Goal: Information Seeking & Learning: Check status

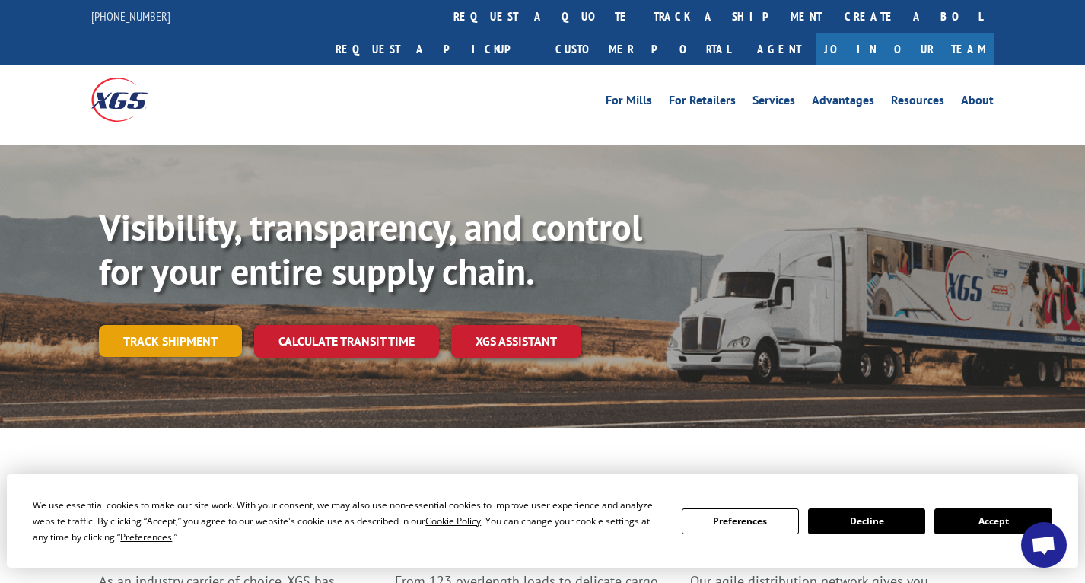
click at [180, 325] on link "Track shipment" at bounding box center [170, 341] width 143 height 32
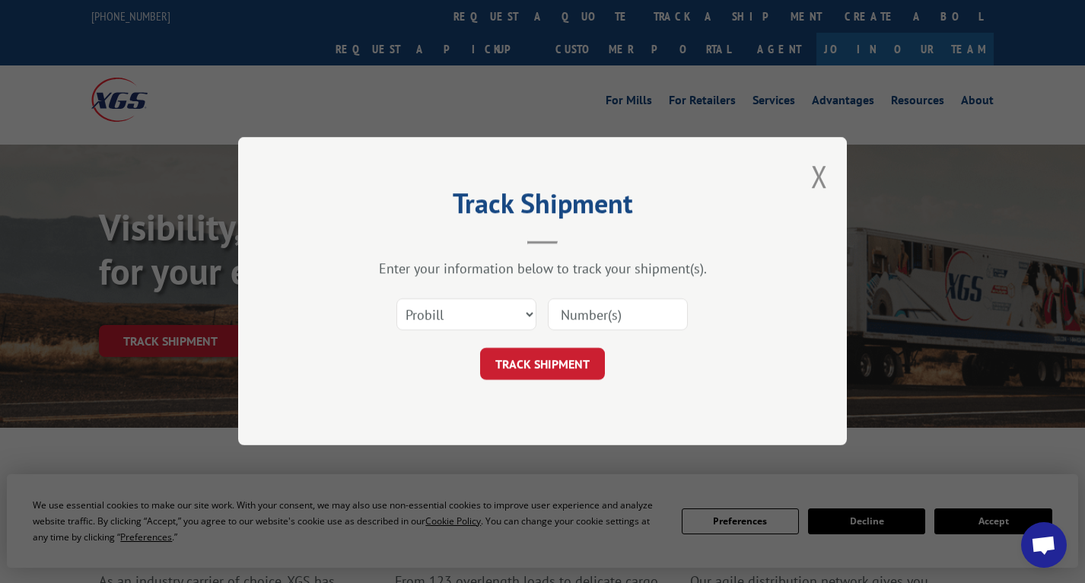
click at [604, 319] on input at bounding box center [618, 315] width 140 height 32
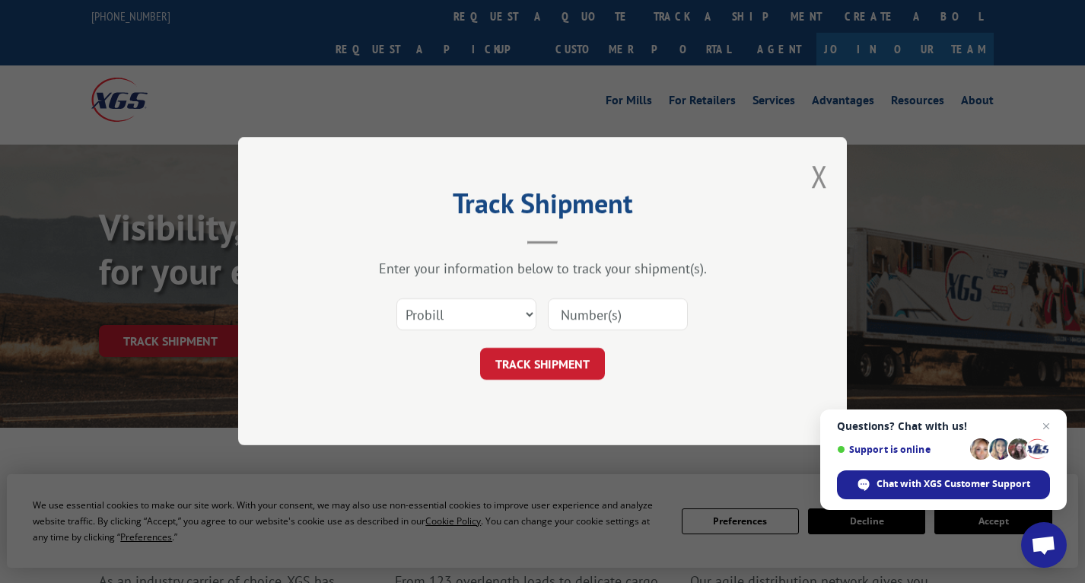
paste input "Pro# 17566014"
drag, startPoint x: 591, startPoint y: 313, endPoint x: 514, endPoint y: 314, distance: 76.8
click at [514, 314] on div "Select category... Probill BOL PO Pro# 17566014" at bounding box center [542, 315] width 456 height 50
type input "17566014"
click at [565, 360] on button "TRACK SHIPMENT" at bounding box center [542, 364] width 125 height 32
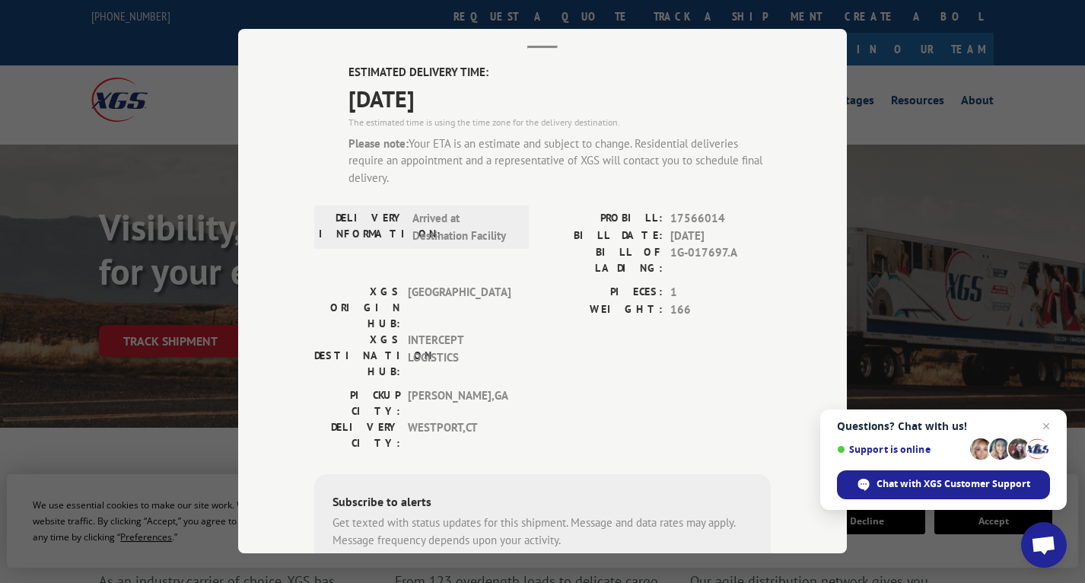
scroll to position [110, 0]
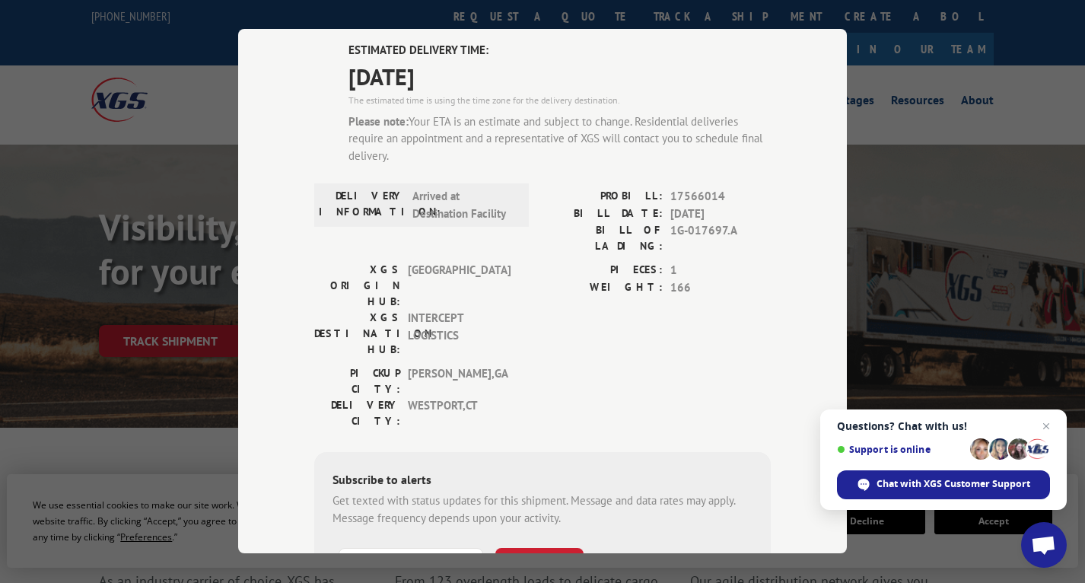
click at [424, 548] on input "+1 (___) ___-____" at bounding box center [411, 564] width 145 height 32
type input "[PHONE_NUMBER]"
click at [543, 548] on button "SUBSCRIBE" at bounding box center [539, 564] width 88 height 32
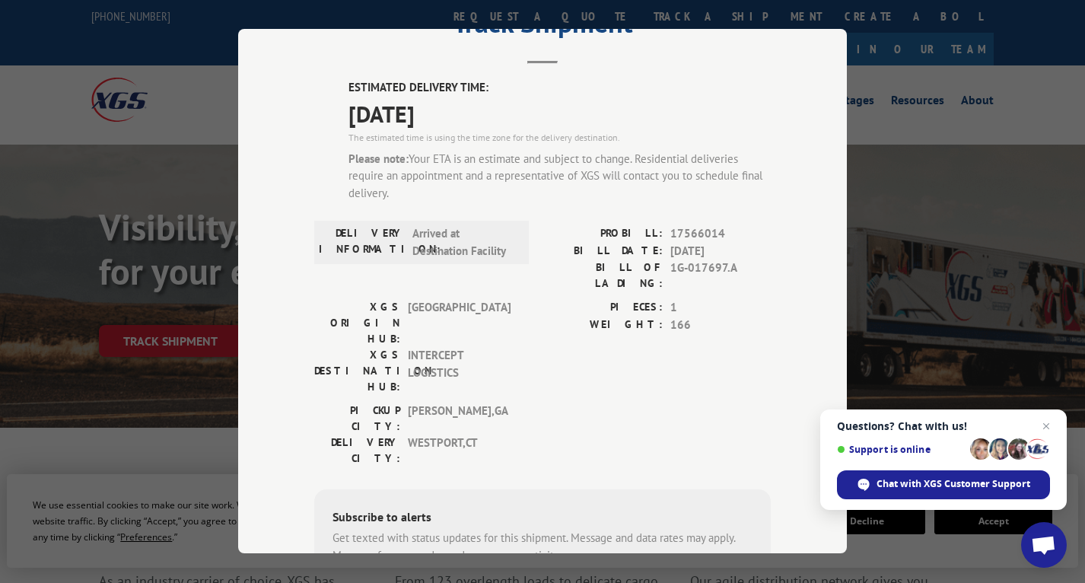
scroll to position [0, 0]
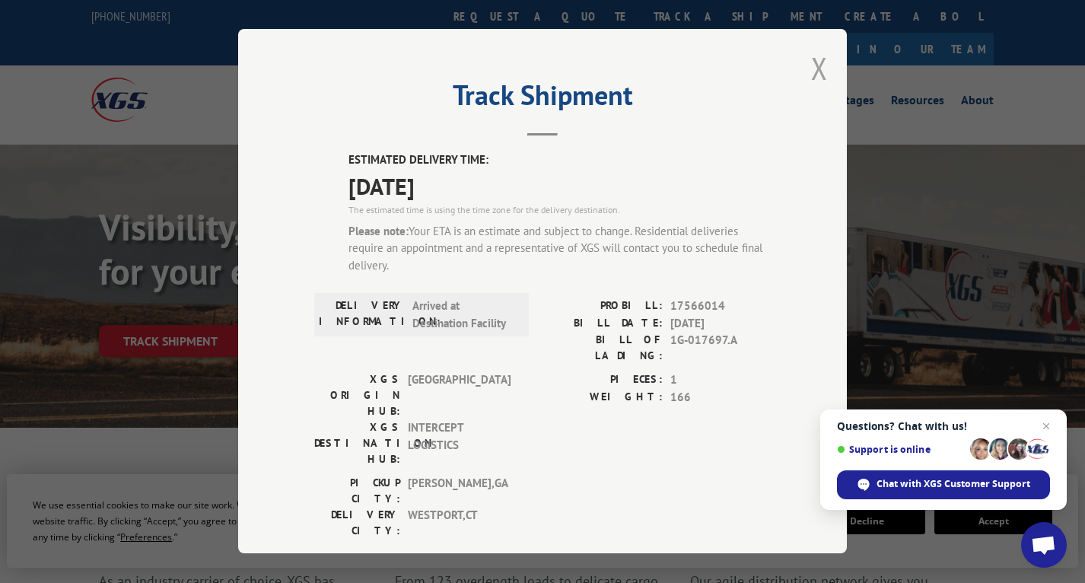
click at [812, 68] on button "Close modal" at bounding box center [819, 68] width 17 height 40
